Goal: Task Accomplishment & Management: Manage account settings

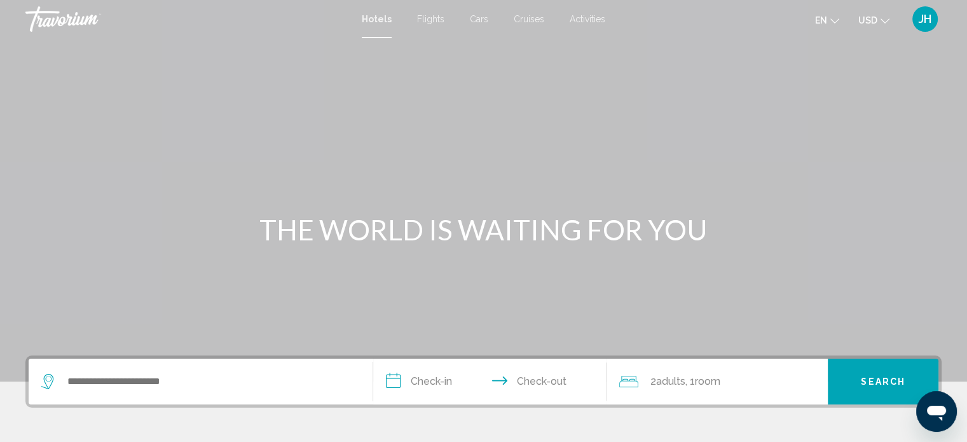
click at [929, 19] on span "JH" at bounding box center [924, 19] width 13 height 13
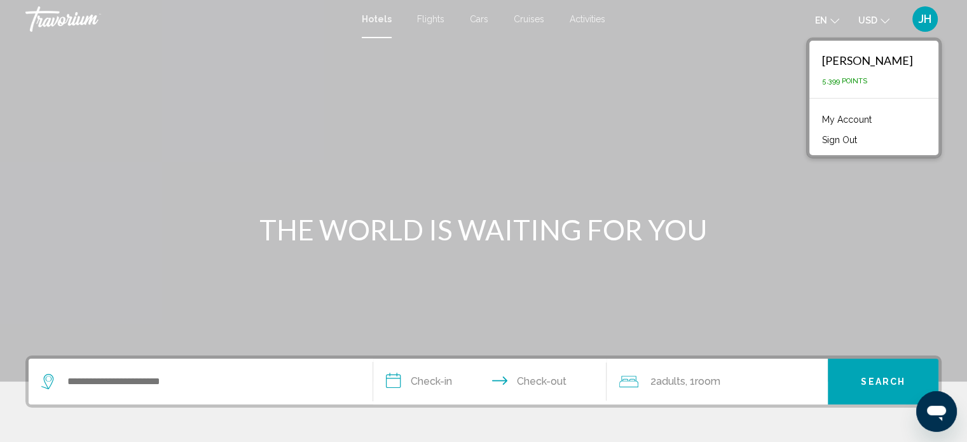
click at [857, 114] on link "My Account" at bounding box center [846, 119] width 62 height 17
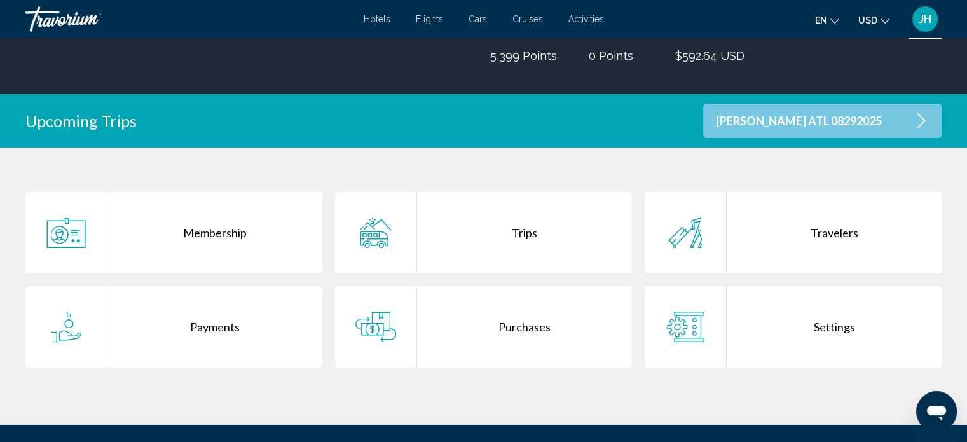
scroll to position [191, 0]
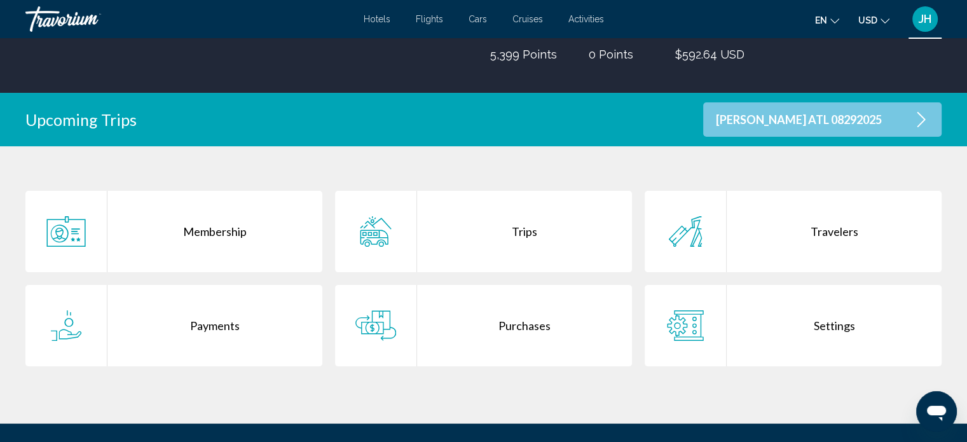
click at [508, 319] on div "Purchases" at bounding box center [524, 325] width 215 height 81
